Goal: Task Accomplishment & Management: Use online tool/utility

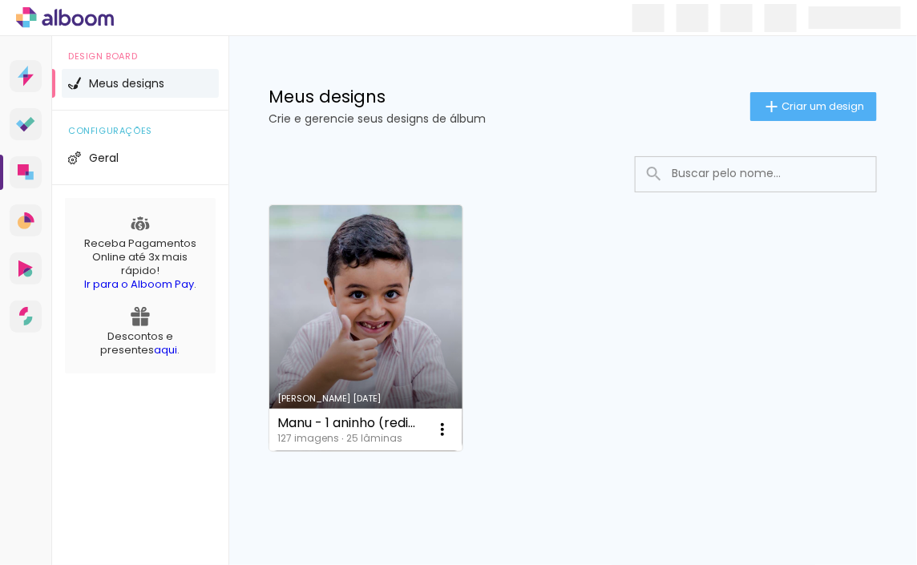
click at [212, 242] on div "Receba Pagamentos Online até 3x mais rápido! Ir para o Alboom Pay . Descontos e…" at bounding box center [140, 286] width 151 height 176
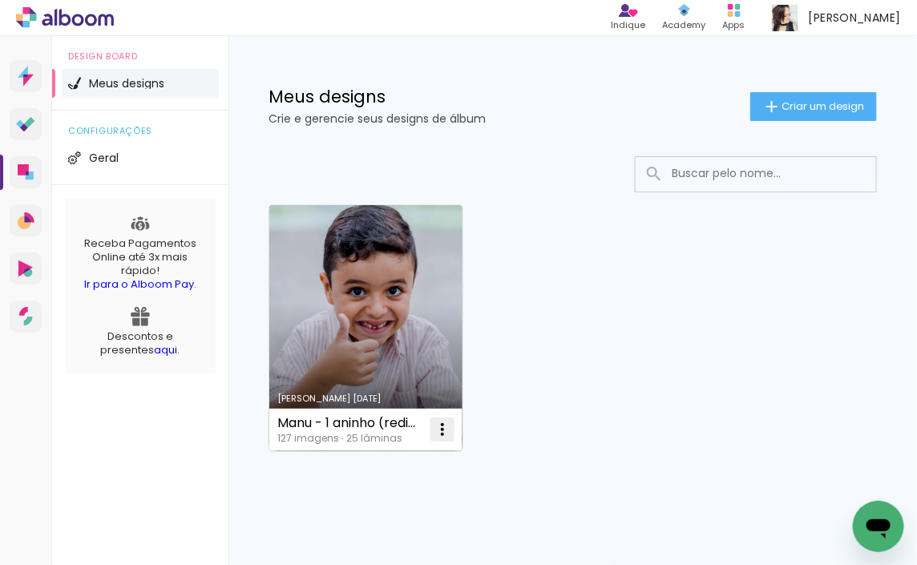
click at [446, 437] on iron-icon at bounding box center [442, 429] width 19 height 19
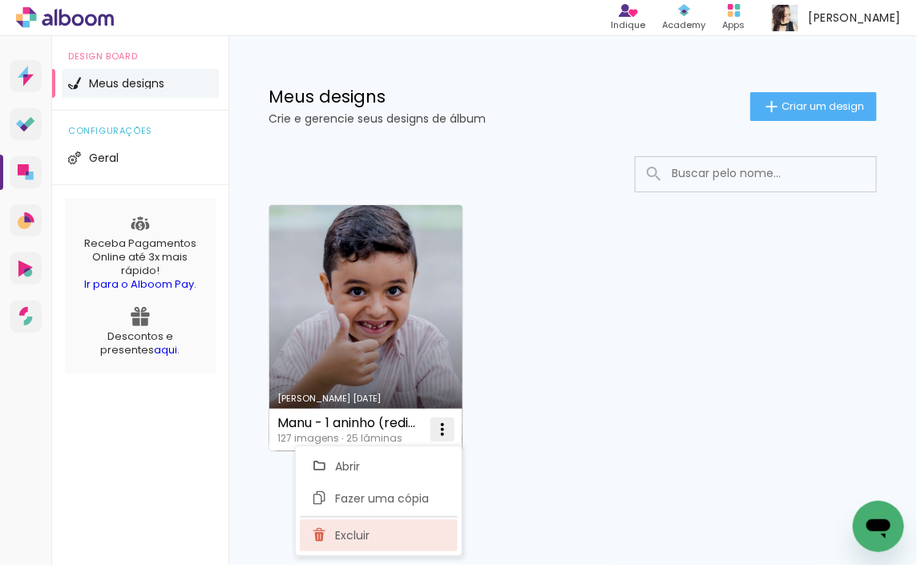
click at [402, 526] on paper-item "Excluir" at bounding box center [379, 536] width 158 height 32
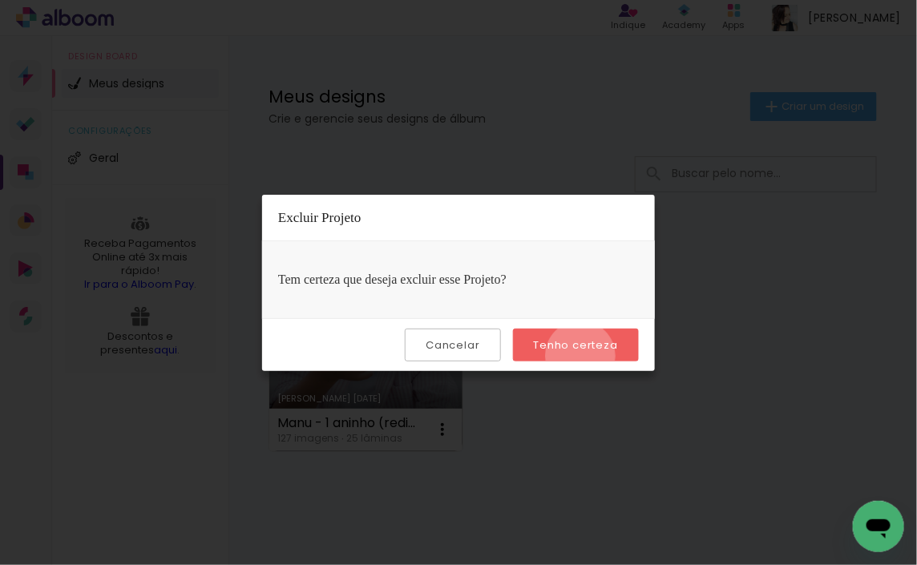
click at [583, 356] on paper-button "Tenho certeza" at bounding box center [576, 345] width 126 height 33
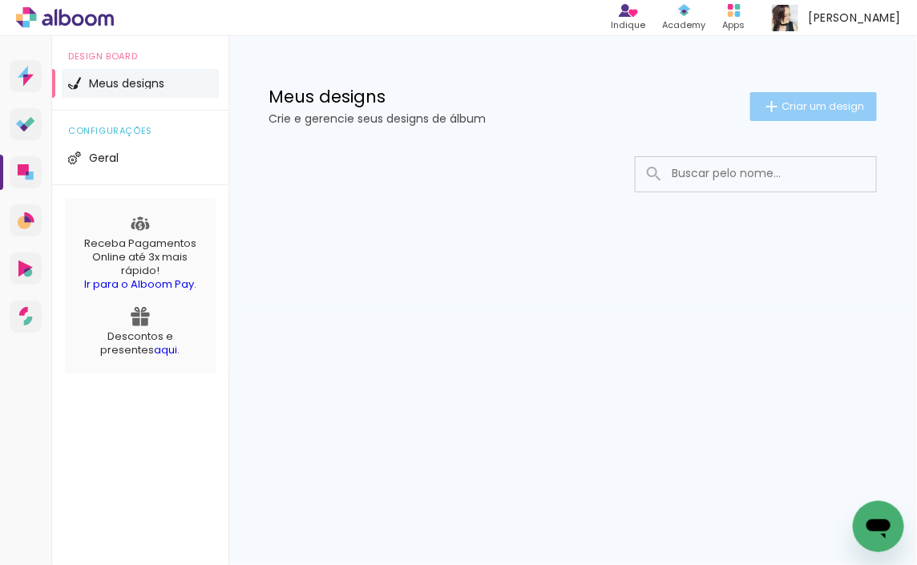
click at [773, 102] on iron-icon at bounding box center [771, 106] width 19 height 19
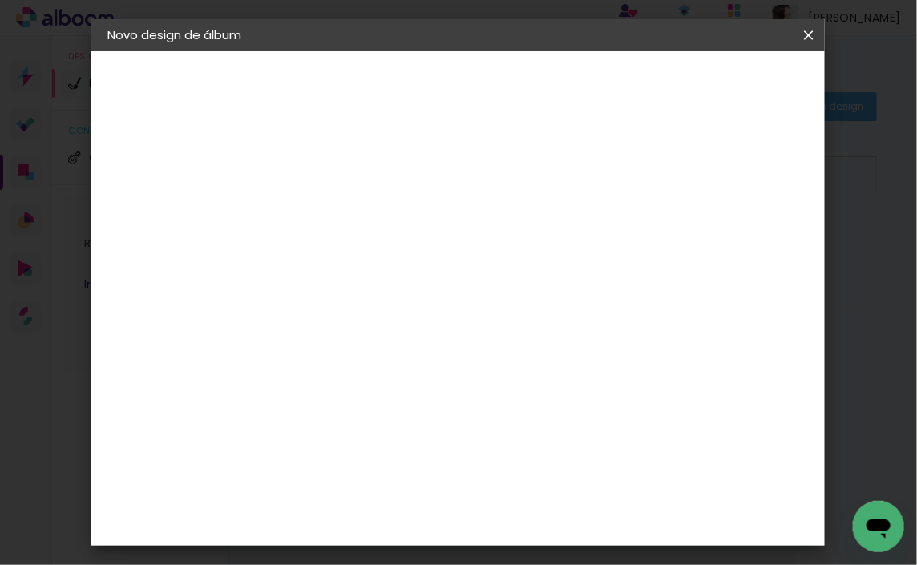
click at [370, 219] on input at bounding box center [370, 215] width 0 height 25
type input "[PERSON_NAME]"
type paper-input "[PERSON_NAME]"
click at [0, 0] on slot "Avançar" at bounding box center [0, 0] width 0 height 0
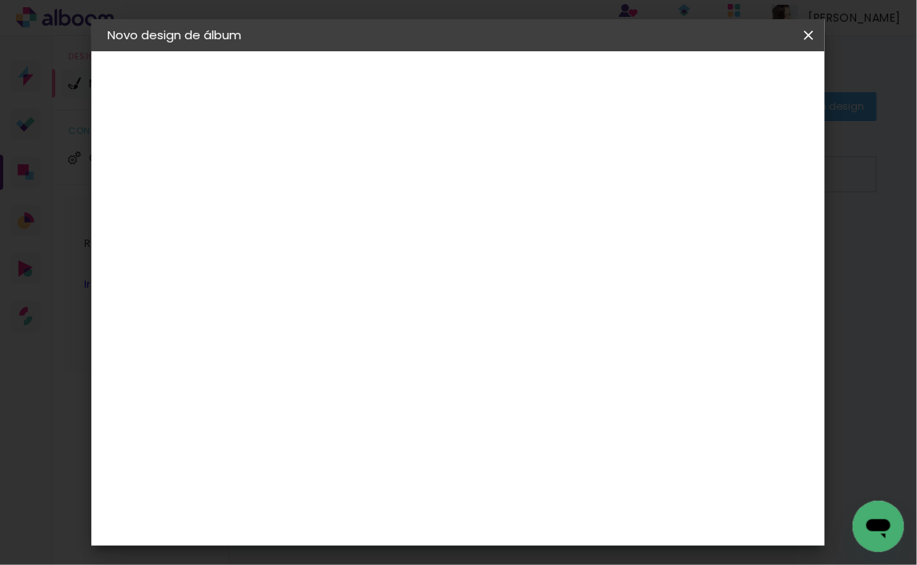
click at [0, 0] on slot "Tamanho Livre" at bounding box center [0, 0] width 0 height 0
click at [413, 279] on input at bounding box center [411, 276] width 162 height 20
type input "shekinah"
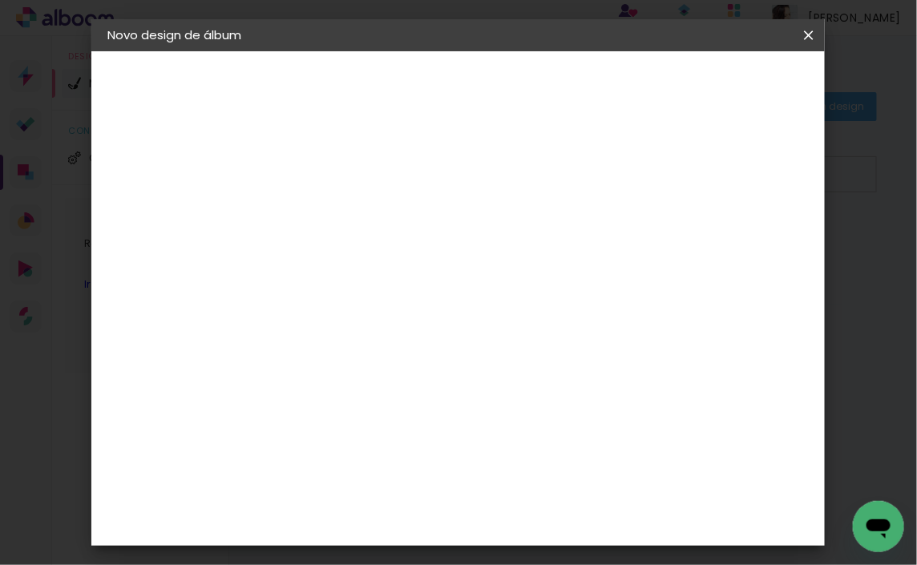
type paper-input "shekinah"
click at [465, 351] on paper-item "Shekinah" at bounding box center [394, 362] width 141 height 35
click at [416, 364] on div "Shekinah" at bounding box center [387, 362] width 57 height 13
click at [391, 367] on div "Shekinah" at bounding box center [387, 362] width 57 height 13
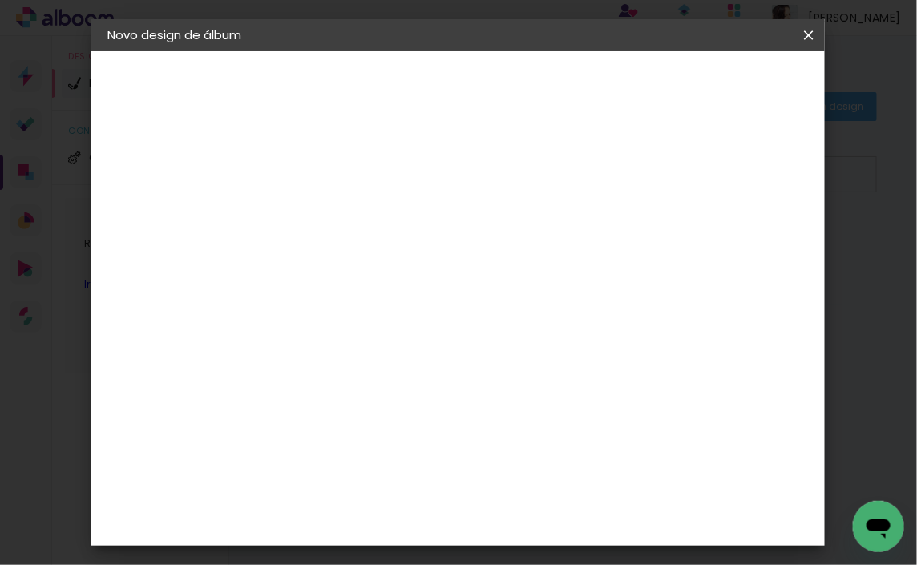
click at [391, 367] on div "Shekinah" at bounding box center [387, 362] width 57 height 13
click at [397, 366] on div "Shekinah" at bounding box center [387, 362] width 57 height 13
click at [0, 0] on slot "Avançar" at bounding box center [0, 0] width 0 height 0
click at [478, 390] on div "Quadrado" at bounding box center [440, 409] width 75 height 38
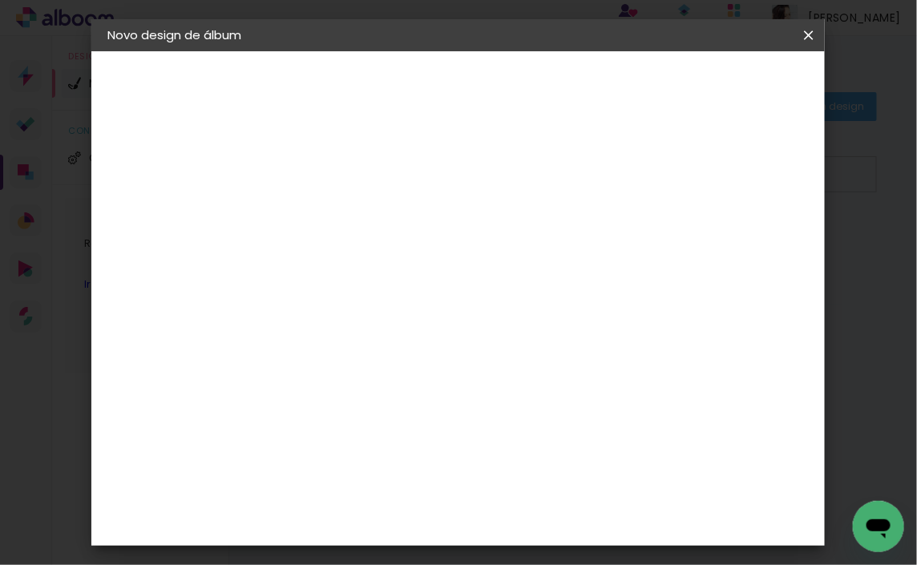
click at [478, 357] on span "30 × 45" at bounding box center [440, 373] width 75 height 33
click at [0, 0] on slot "Avançar" at bounding box center [0, 0] width 0 height 0
click at [697, 178] on div "Mostrar sangria" at bounding box center [683, 174] width 107 height 20
type paper-checkbox "on"
click at [721, 91] on span "Iniciar design" at bounding box center [690, 90] width 61 height 22
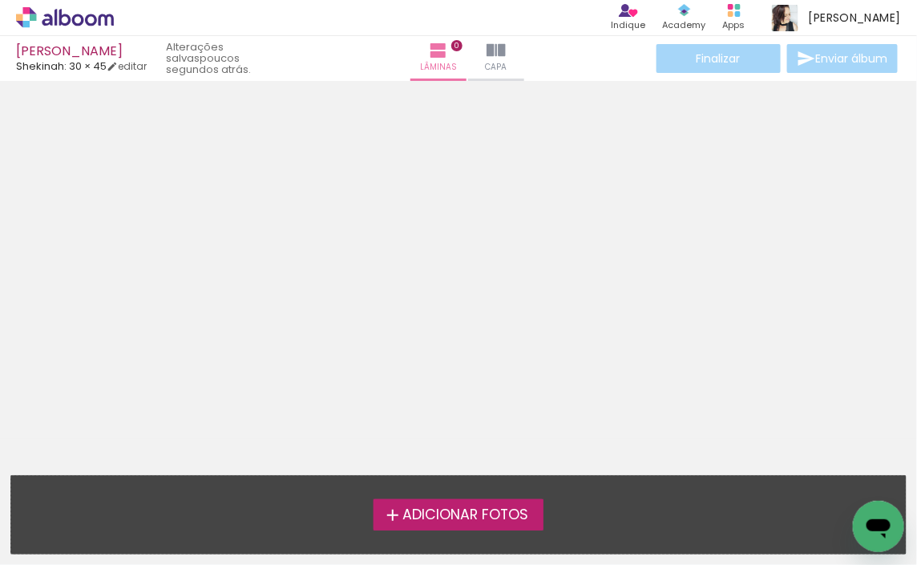
click at [463, 518] on span "Adicionar Fotos" at bounding box center [465, 515] width 126 height 14
click at [0, 0] on input "file" at bounding box center [0, 0] width 0 height 0
